Goal: Communication & Community: Answer question/provide support

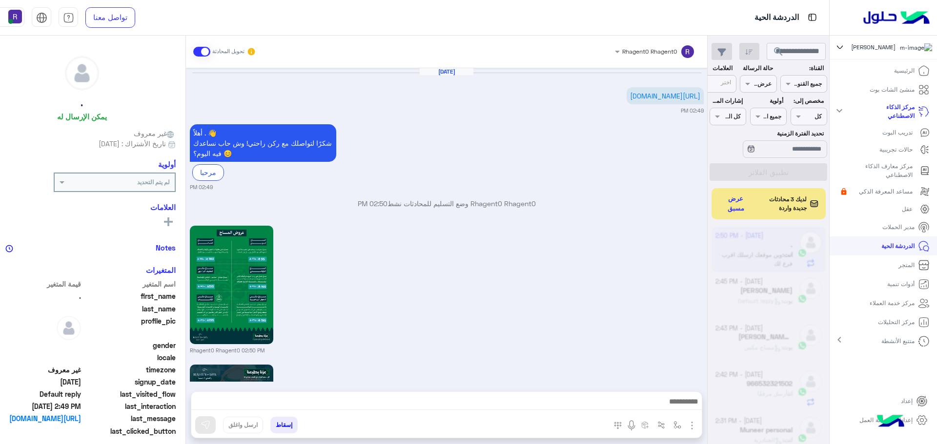
scroll to position [368, 0]
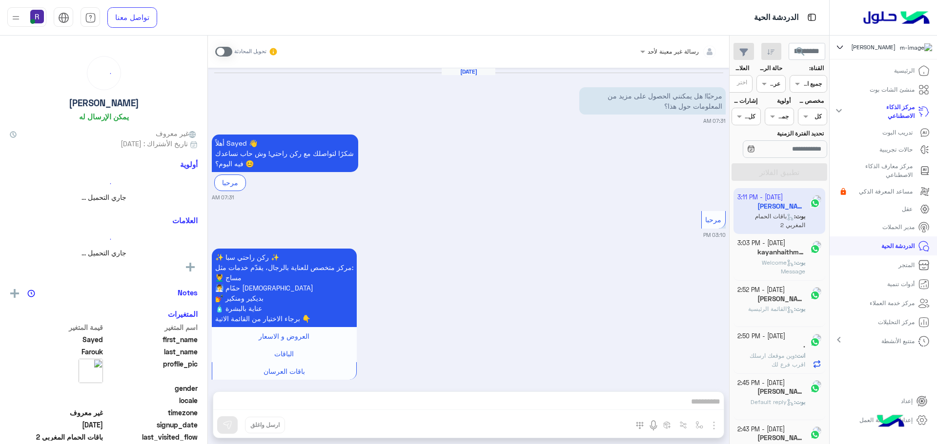
scroll to position [987, 0]
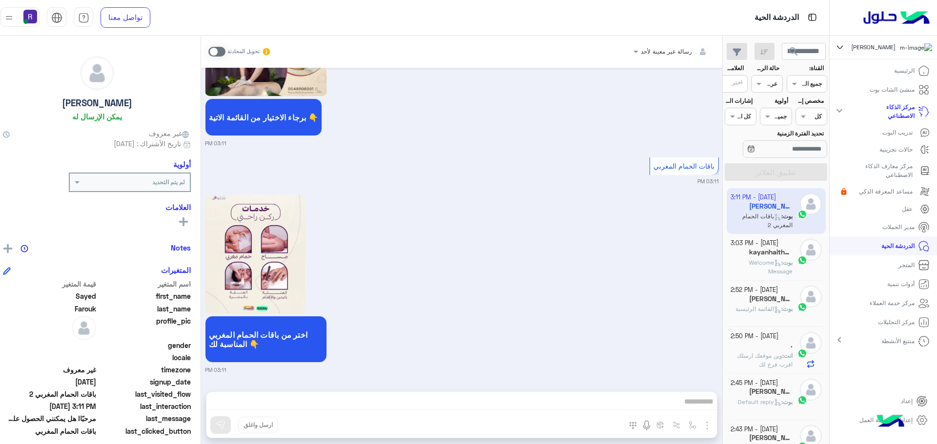
click at [225, 52] on span at bounding box center [216, 52] width 17 height 10
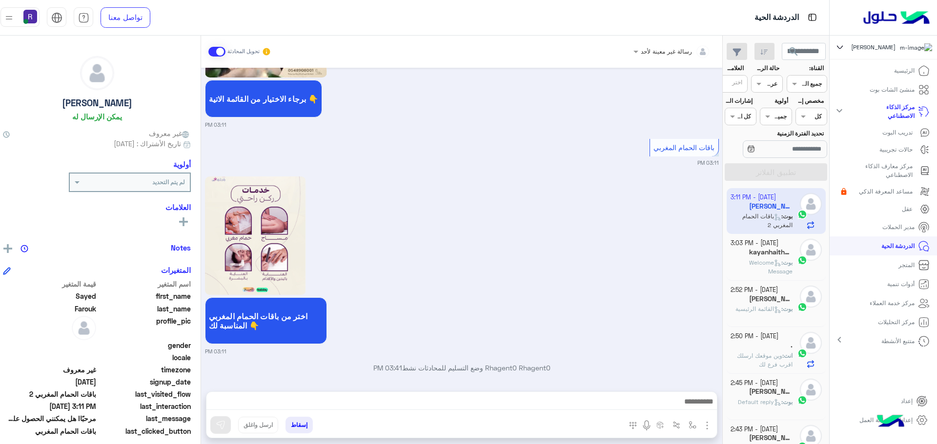
scroll to position [1012, 0]
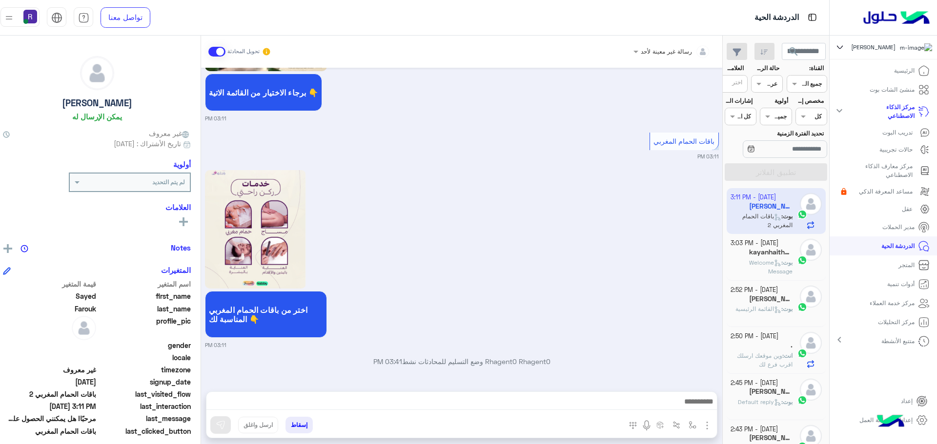
click at [713, 424] on img "button" at bounding box center [707, 426] width 12 height 12
click at [693, 410] on button "الصور" at bounding box center [691, 405] width 41 height 20
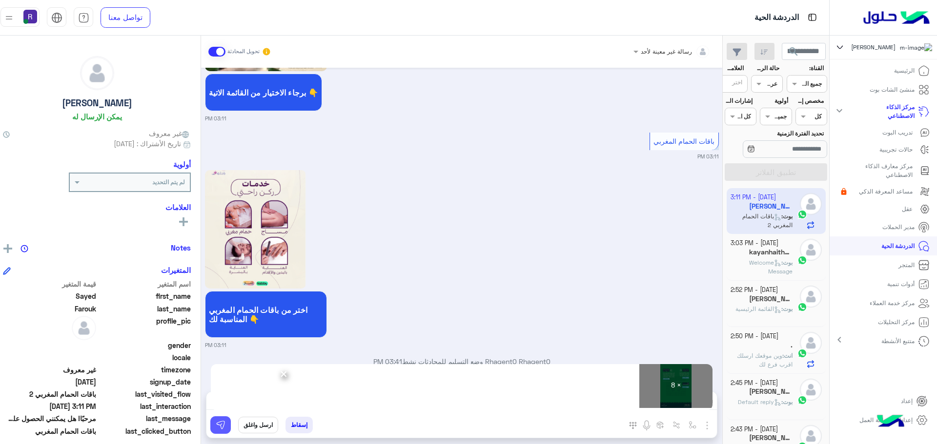
click at [221, 422] on button at bounding box center [220, 426] width 20 height 18
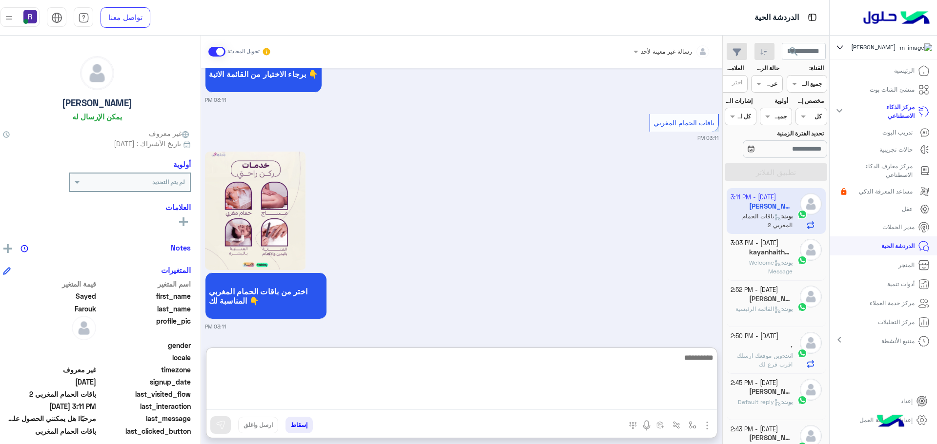
paste textarea "**********"
type textarea "**********"
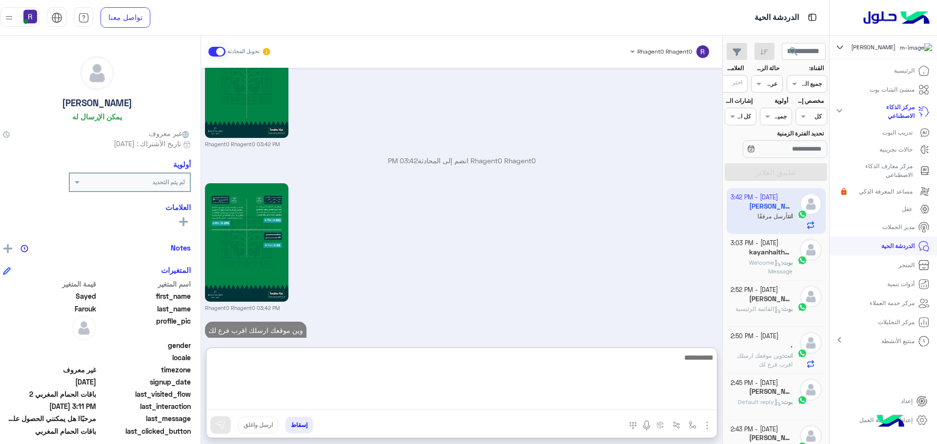
scroll to position [2228, 0]
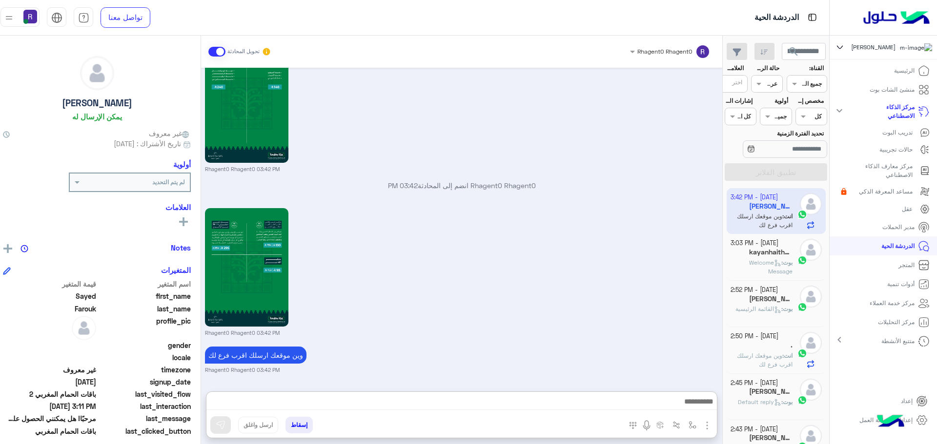
click at [410, 260] on div "Rhagent0 Rhagent0 03:42 PM" at bounding box center [462, 271] width 514 height 131
click at [451, 289] on div "Rhagent0 Rhagent0 03:42 PM" at bounding box center [462, 271] width 514 height 131
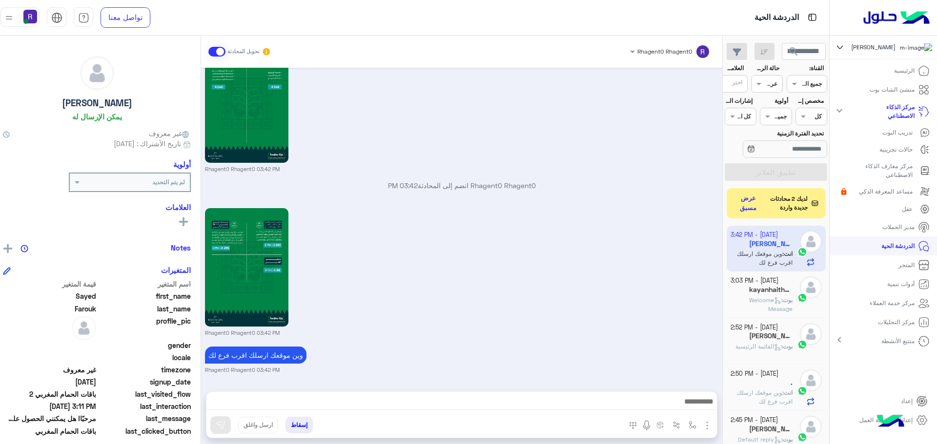
click at [755, 207] on button "عرض مسبق" at bounding box center [748, 203] width 29 height 23
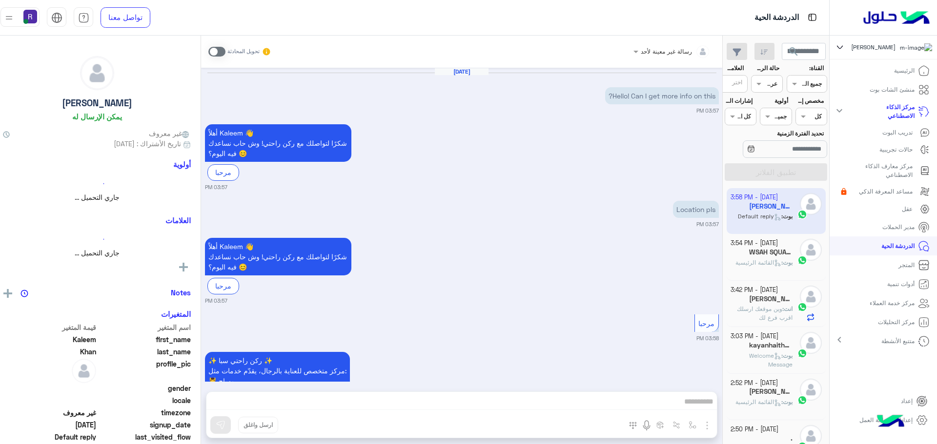
scroll to position [233, 0]
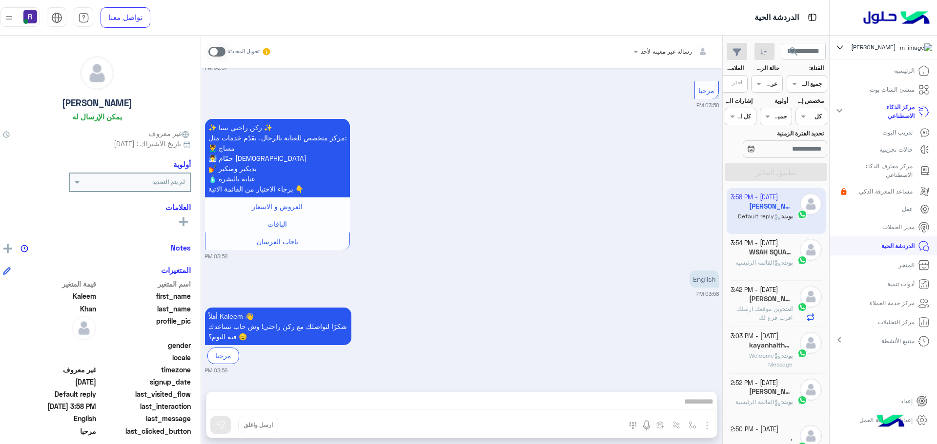
click at [225, 51] on span at bounding box center [216, 52] width 17 height 10
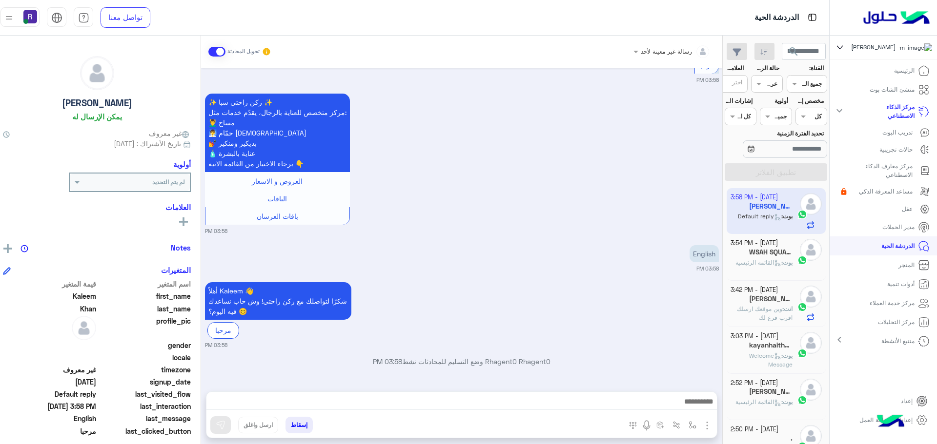
drag, startPoint x: 713, startPoint y: 424, endPoint x: 708, endPoint y: 420, distance: 6.4
click at [713, 424] on img "button" at bounding box center [707, 426] width 12 height 12
click at [697, 408] on span "الصور" at bounding box center [688, 404] width 18 height 11
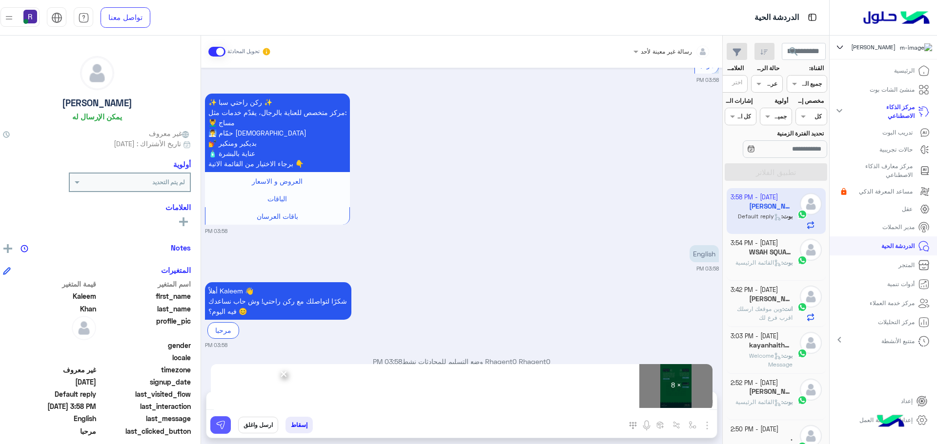
click at [225, 429] on img at bounding box center [221, 425] width 10 height 10
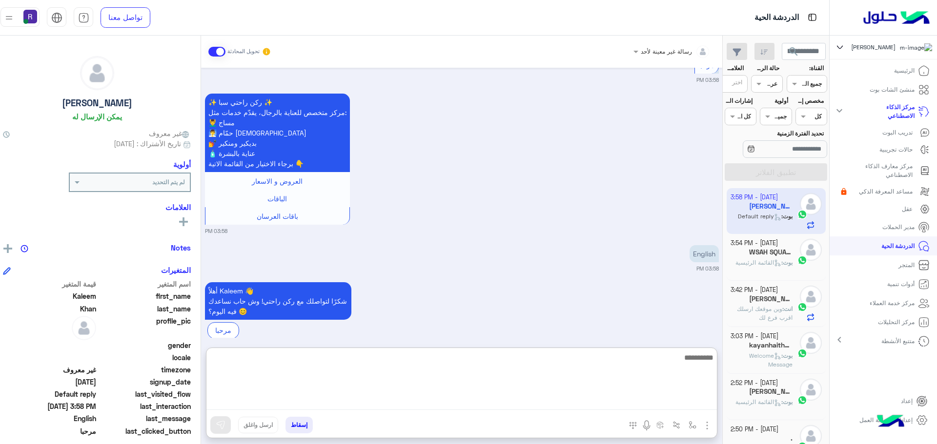
paste textarea "**********"
type textarea "**********"
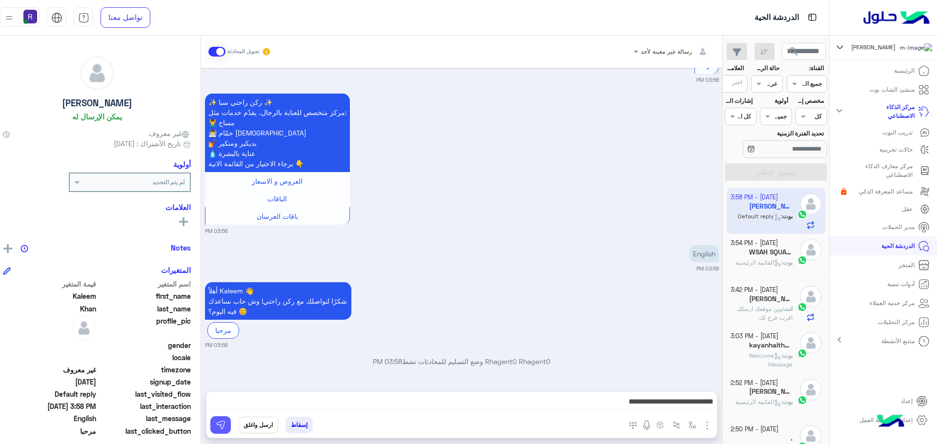
click at [231, 429] on button at bounding box center [220, 426] width 20 height 18
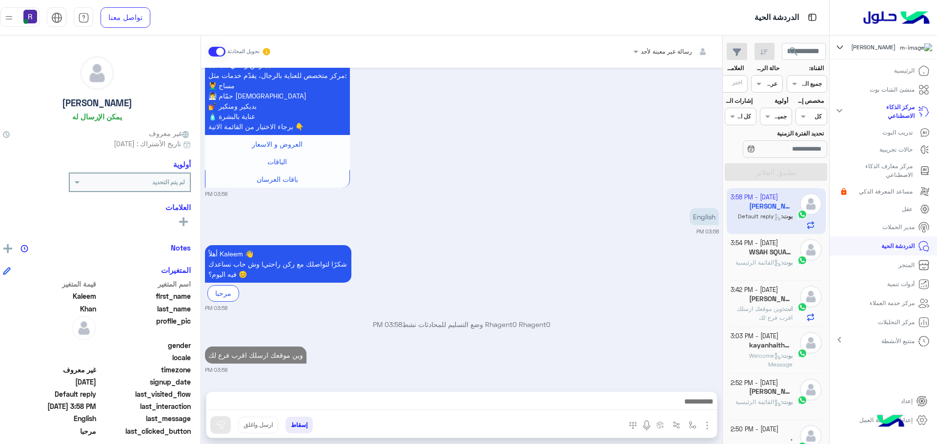
click at [791, 253] on h5 "WSAH SQUAD 1" at bounding box center [770, 252] width 43 height 8
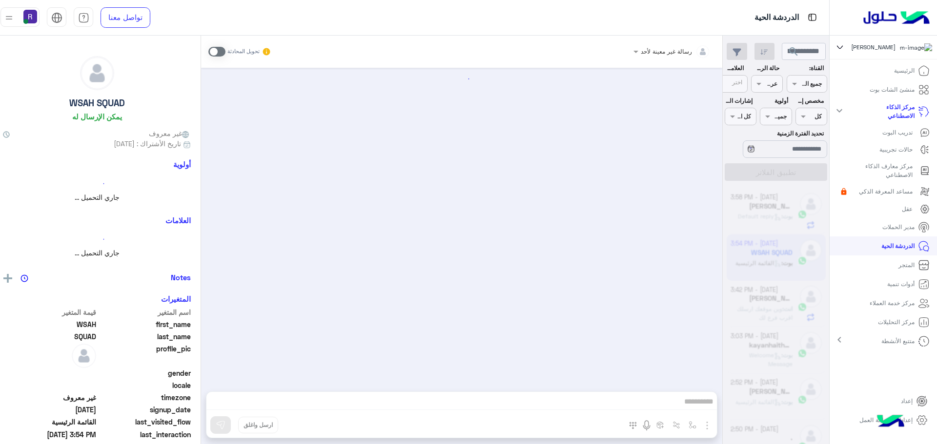
scroll to position [422, 0]
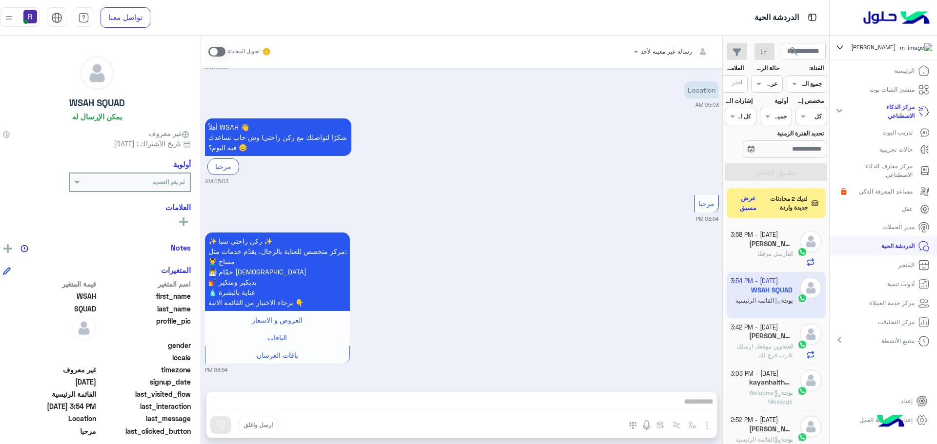
click at [745, 206] on button "عرض مسبق" at bounding box center [748, 203] width 29 height 23
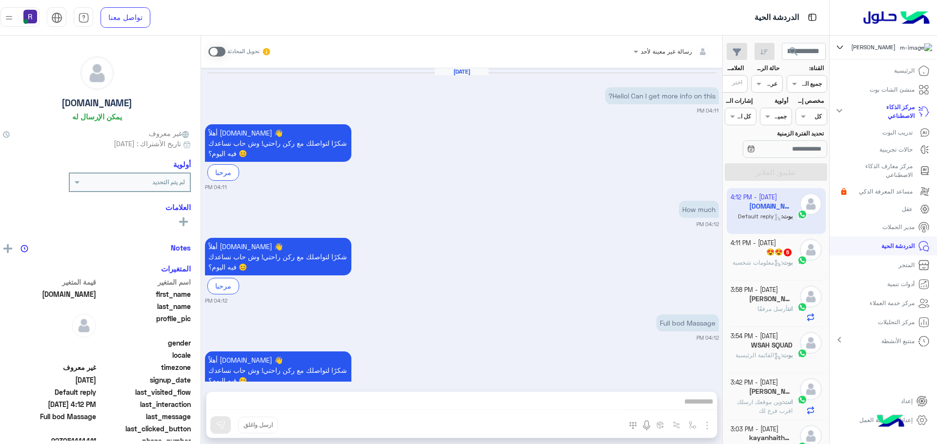
scroll to position [44, 0]
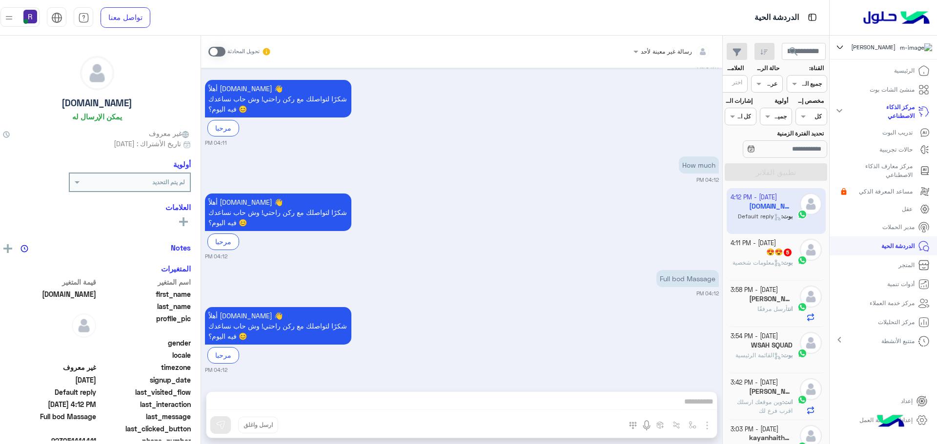
click at [792, 260] on b "بوت :" at bounding box center [786, 262] width 11 height 7
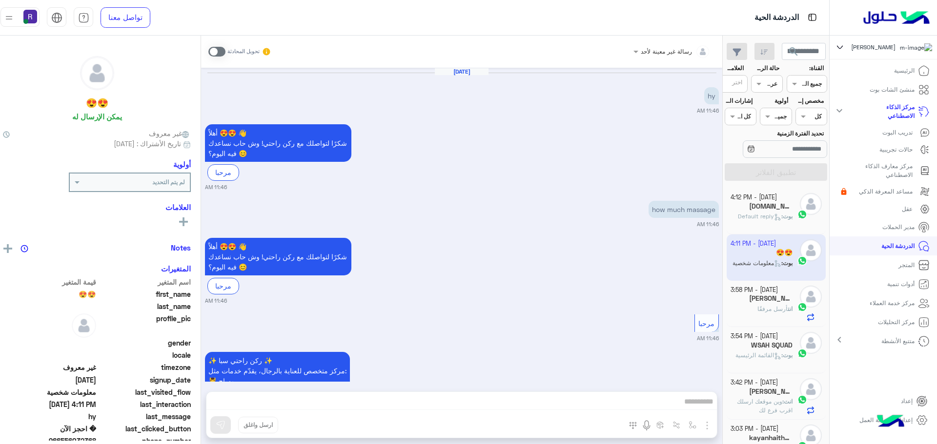
scroll to position [1172, 0]
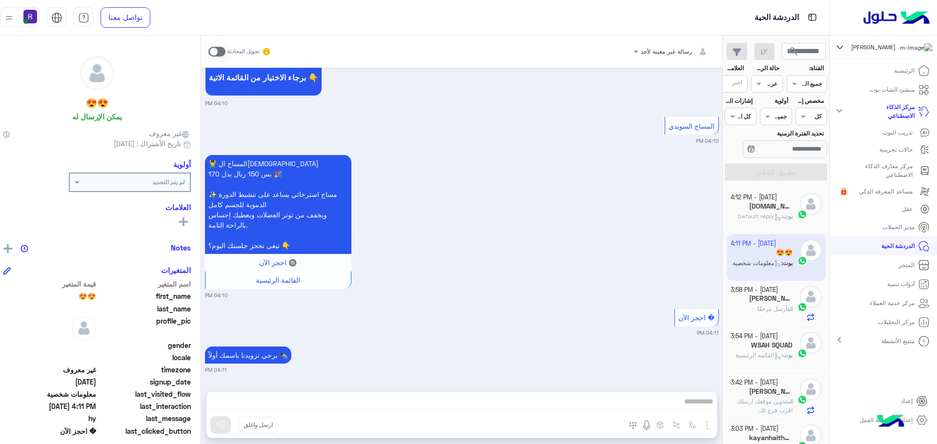
click at [225, 49] on span at bounding box center [216, 52] width 17 height 10
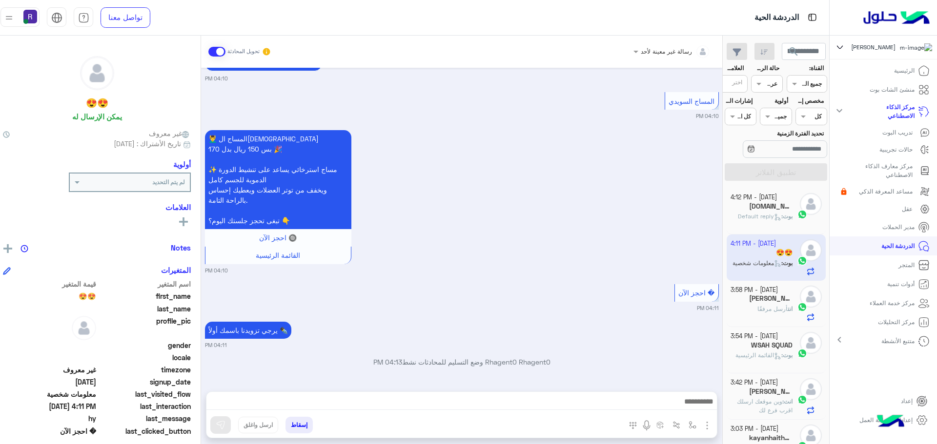
click at [713, 426] on img "button" at bounding box center [707, 426] width 12 height 12
click at [698, 410] on button "الصور" at bounding box center [691, 405] width 41 height 20
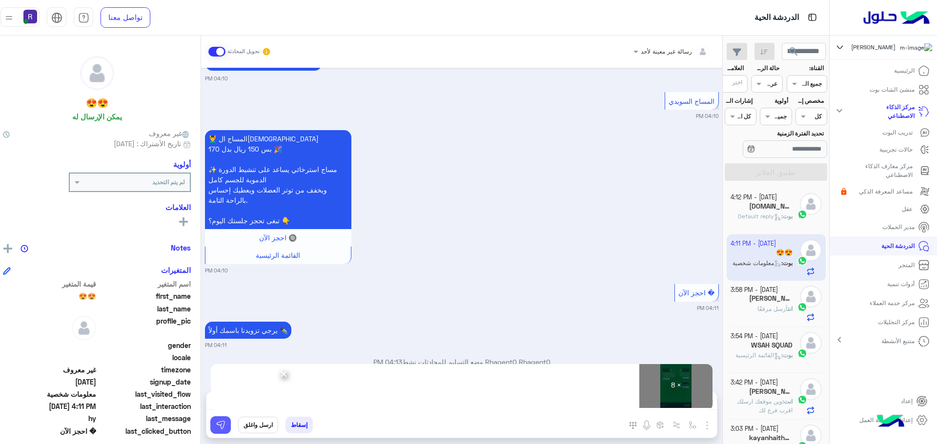
click at [225, 428] on img at bounding box center [221, 425] width 10 height 10
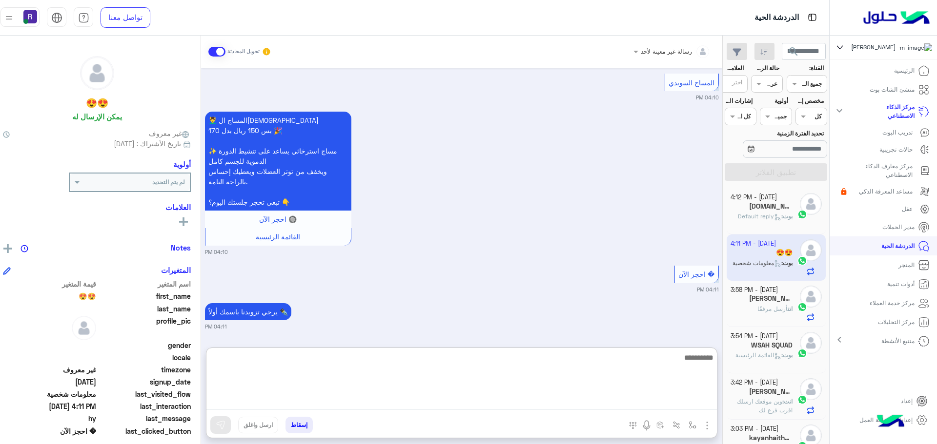
paste textarea "**********"
type textarea "**********"
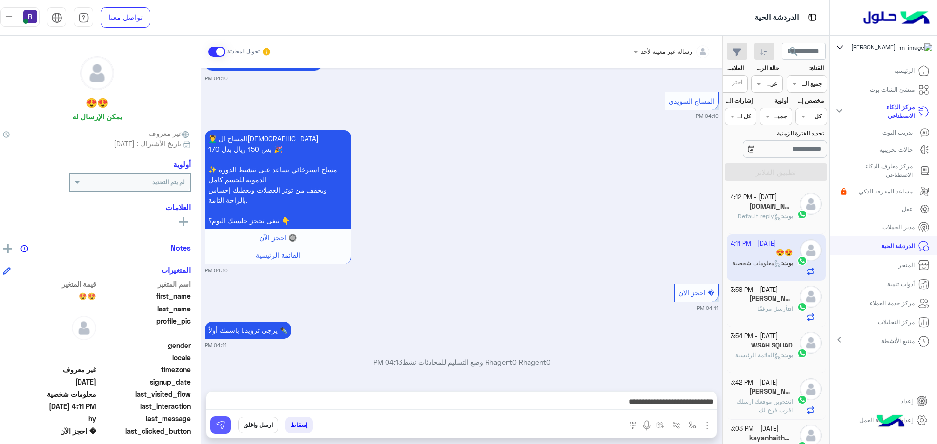
click at [225, 426] on img at bounding box center [221, 425] width 10 height 10
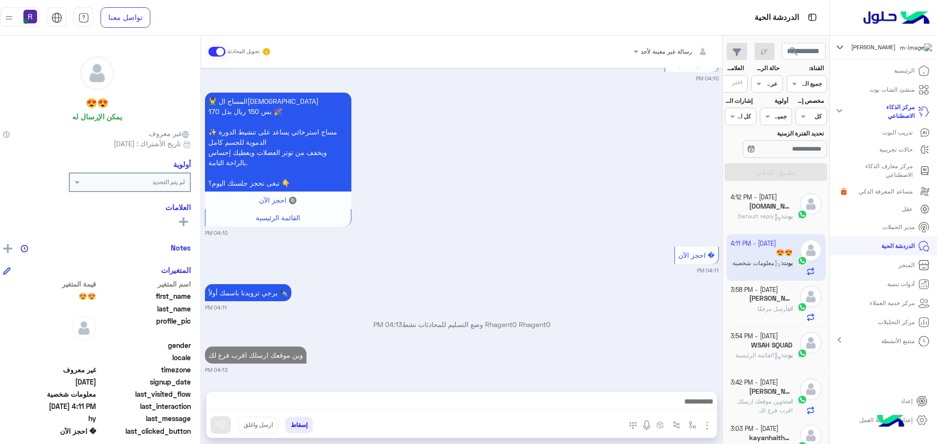
click at [781, 214] on icon at bounding box center [777, 217] width 7 height 7
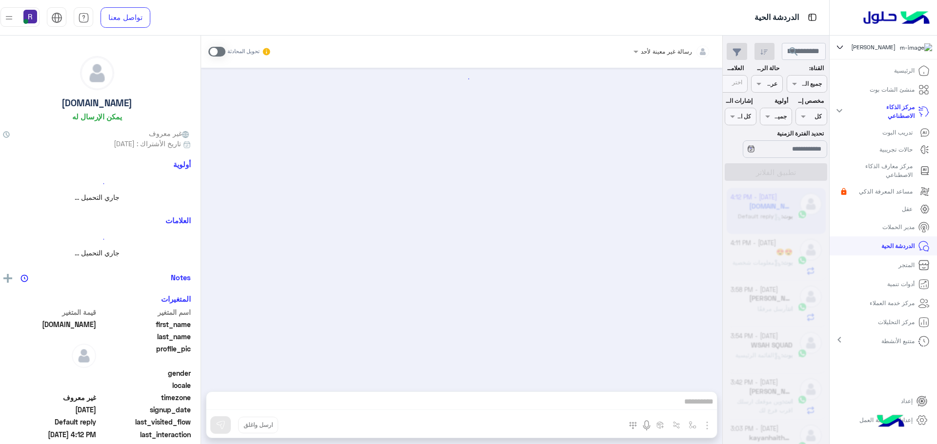
scroll to position [44, 0]
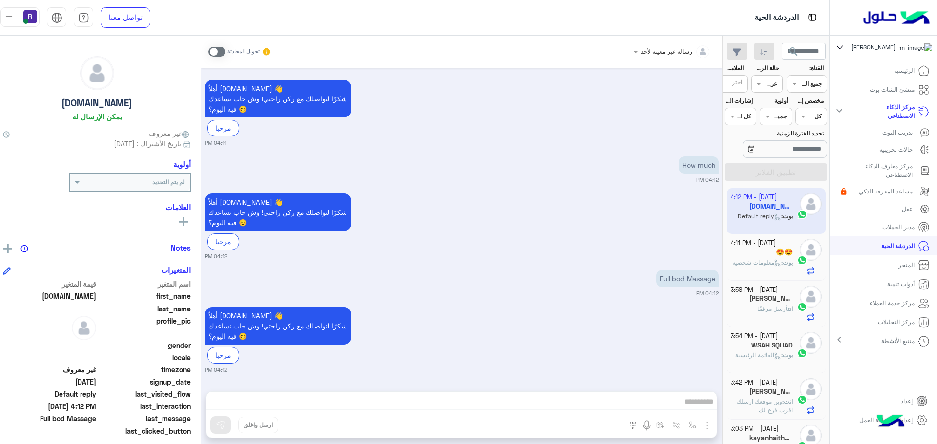
click at [225, 50] on span at bounding box center [216, 52] width 17 height 10
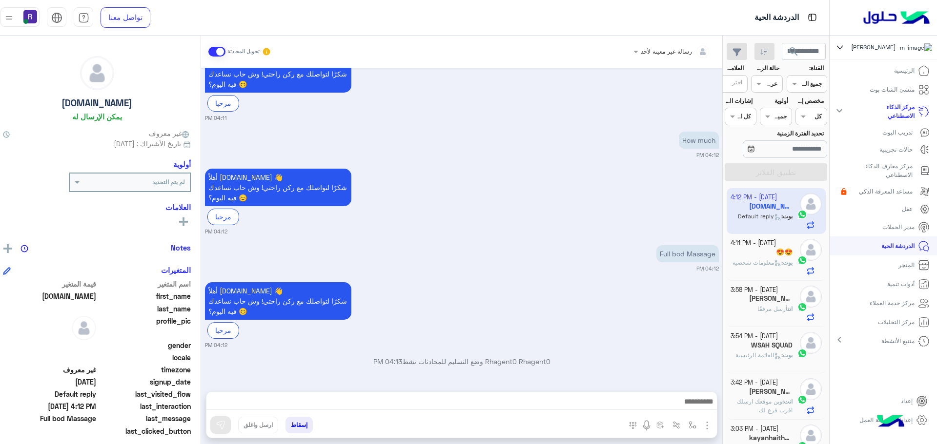
click at [711, 423] on img "button" at bounding box center [707, 426] width 12 height 12
click at [695, 406] on span "الصور" at bounding box center [688, 404] width 18 height 11
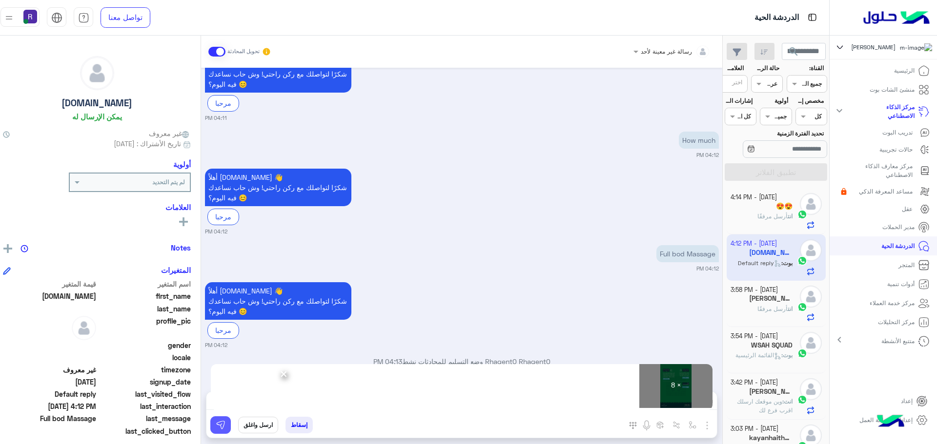
click at [225, 425] on img at bounding box center [221, 425] width 10 height 10
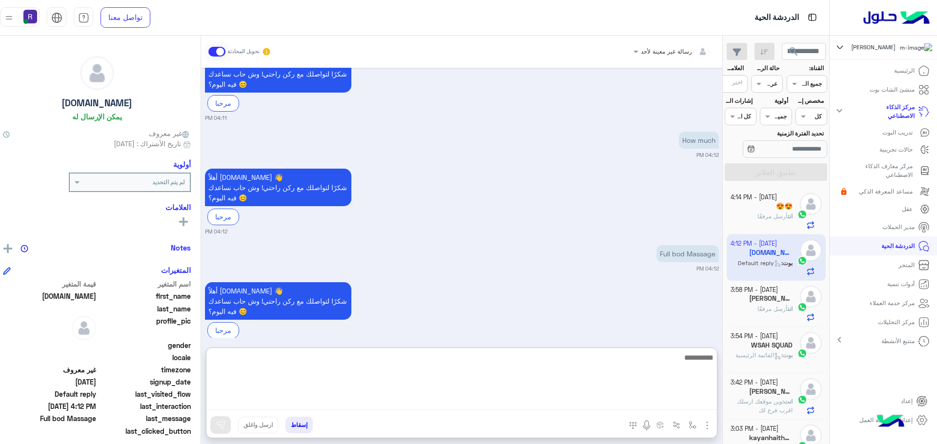
paste textarea "**********"
type textarea "**********"
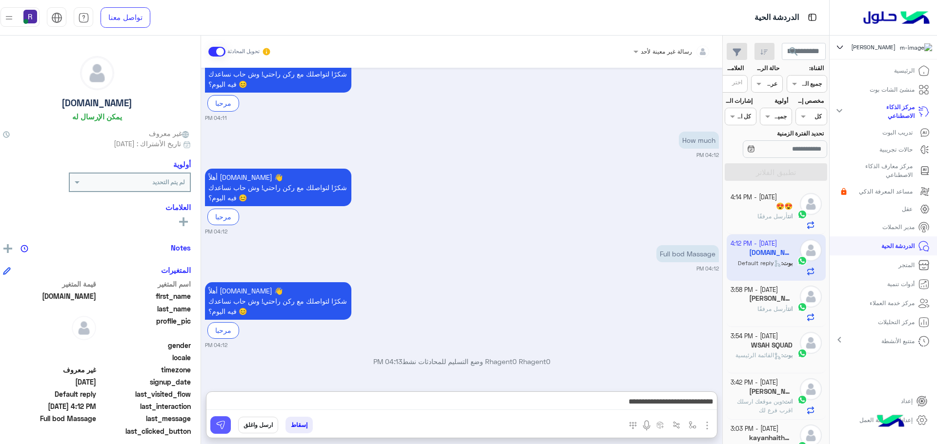
click at [225, 419] on button at bounding box center [220, 426] width 20 height 18
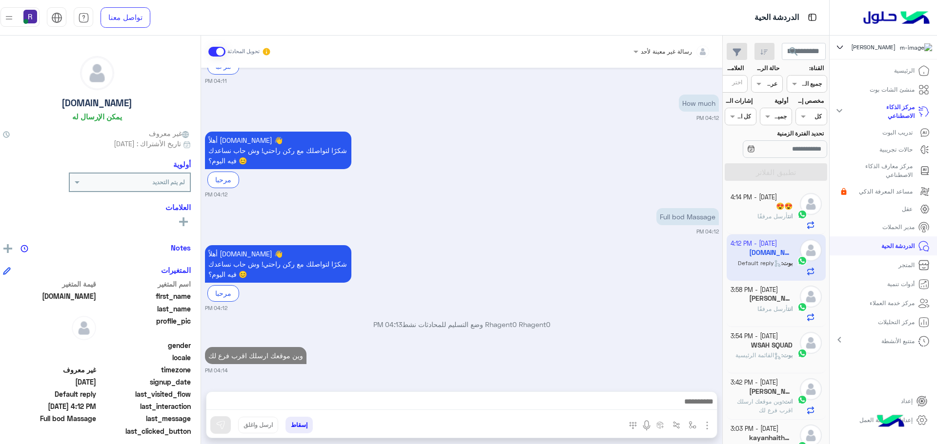
click at [781, 202] on div "😍😍" at bounding box center [761, 207] width 62 height 10
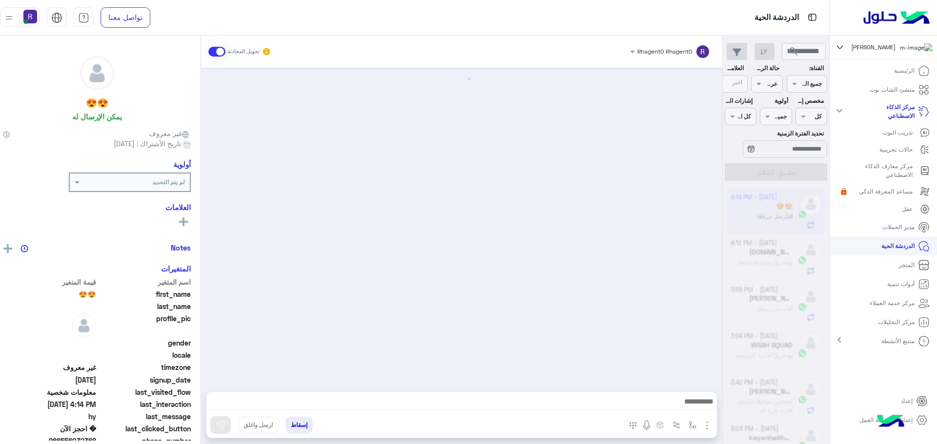
scroll to position [1538, 0]
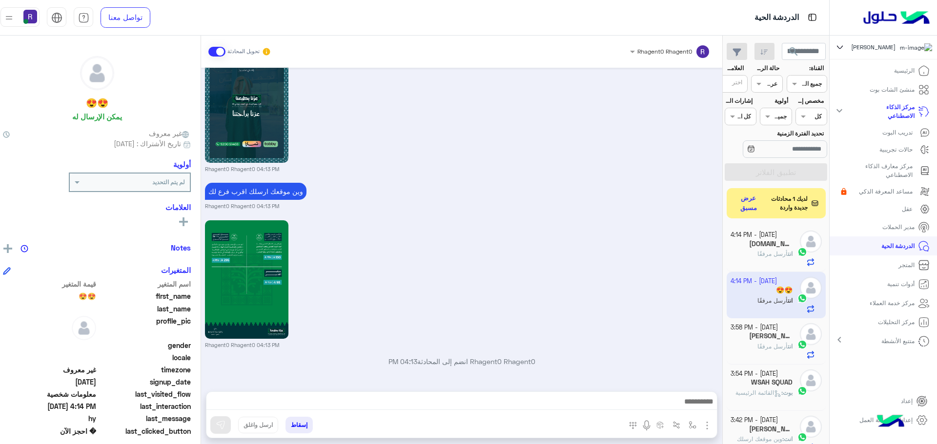
click at [758, 205] on button "عرض مسبق" at bounding box center [748, 203] width 29 height 23
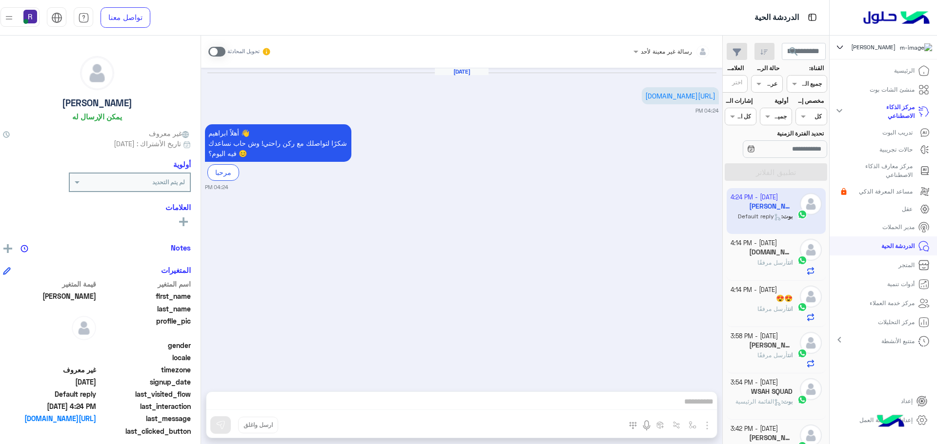
click at [225, 54] on span at bounding box center [216, 52] width 17 height 10
click at [713, 425] on img "button" at bounding box center [707, 426] width 12 height 12
click at [708, 409] on img at bounding box center [704, 404] width 8 height 11
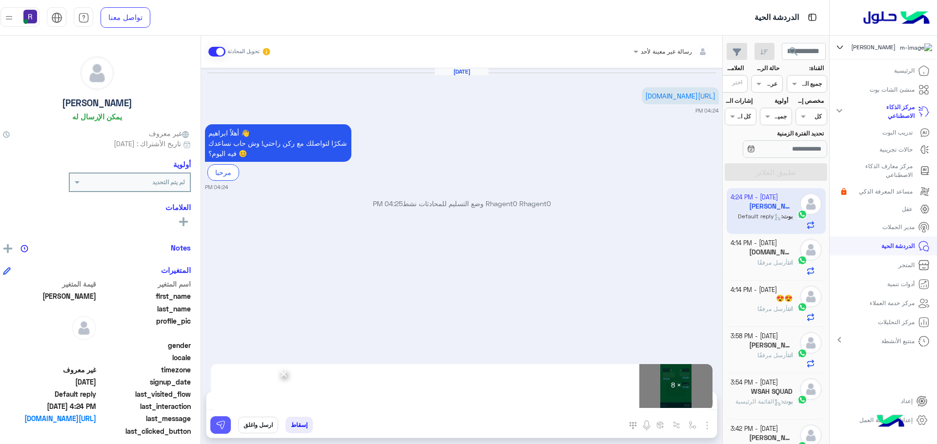
click at [225, 425] on img at bounding box center [221, 425] width 10 height 10
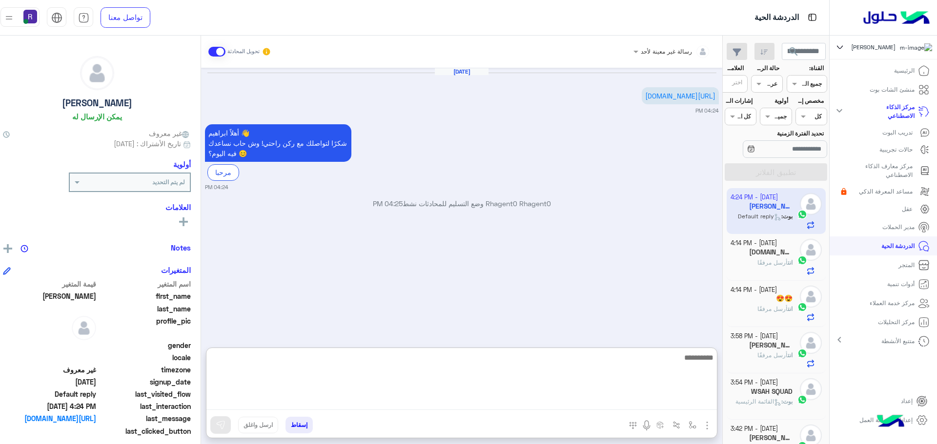
paste textarea "**********"
type textarea "**********"
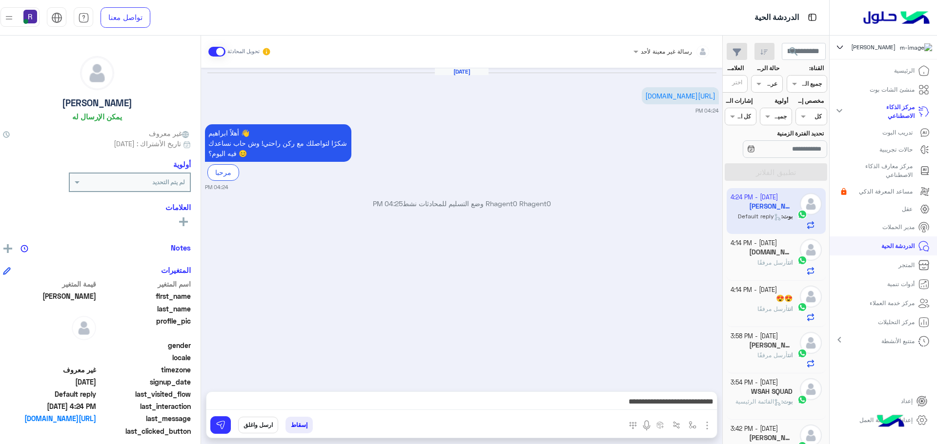
click at [787, 260] on span "أرسل مرفقًا" at bounding box center [772, 262] width 30 height 7
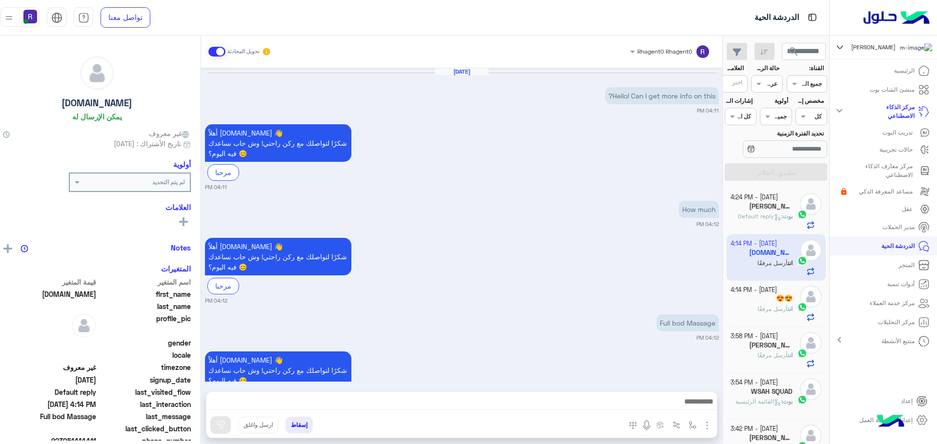
scroll to position [1241, 0]
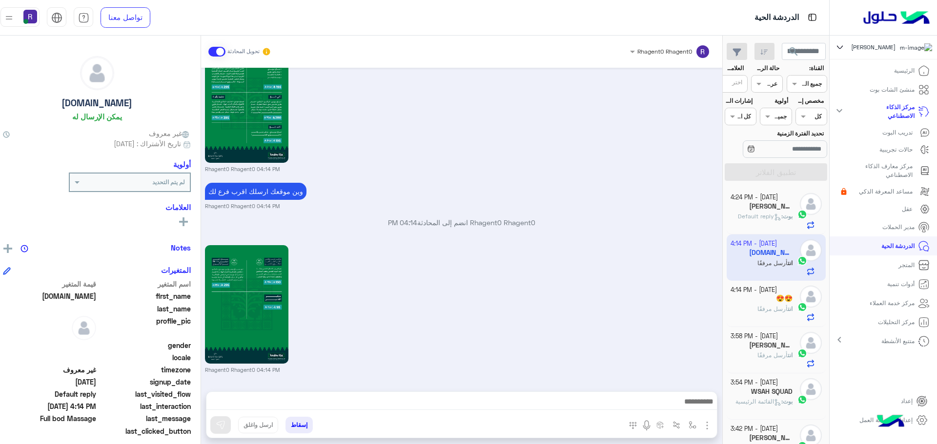
click at [761, 210] on div "[PERSON_NAME]" at bounding box center [761, 207] width 62 height 10
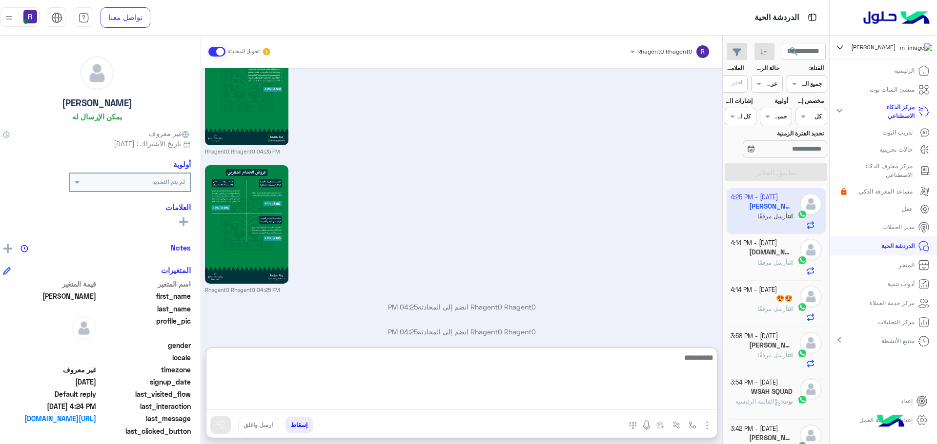
scroll to position [754, 0]
paste textarea "**********"
type textarea "**********"
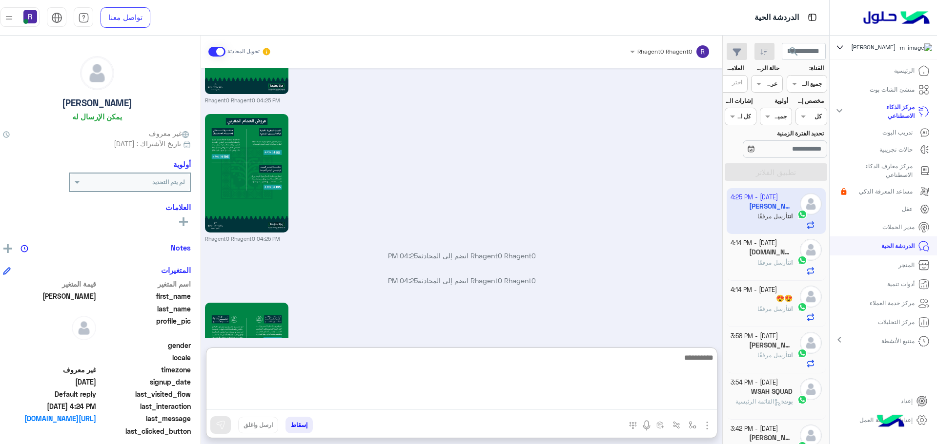
scroll to position [1083, 0]
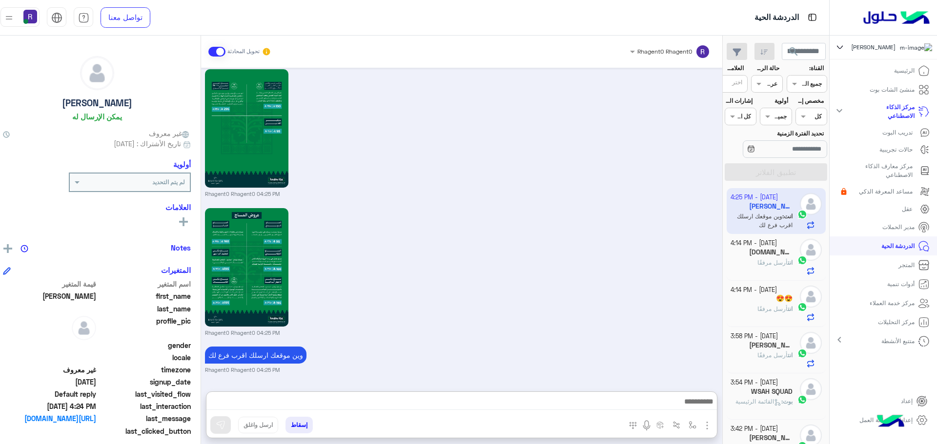
click at [781, 252] on h5 "[DOMAIN_NAME]" at bounding box center [770, 252] width 43 height 8
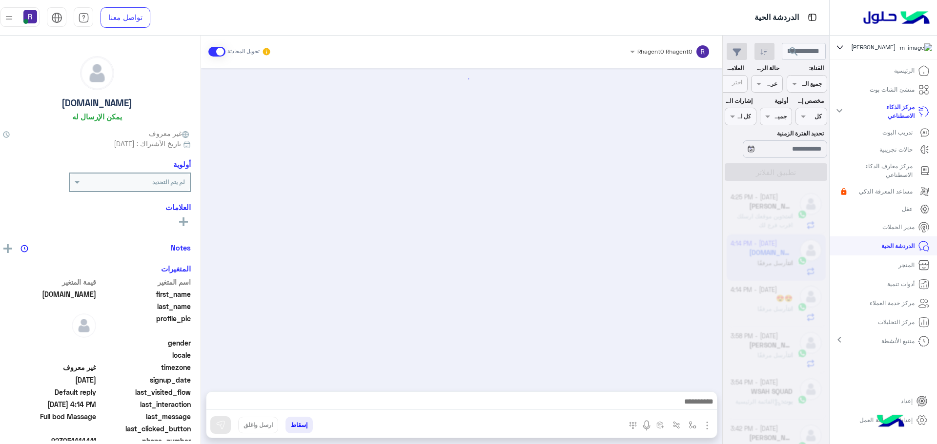
scroll to position [1241, 0]
